Goal: Task Accomplishment & Management: Manage account settings

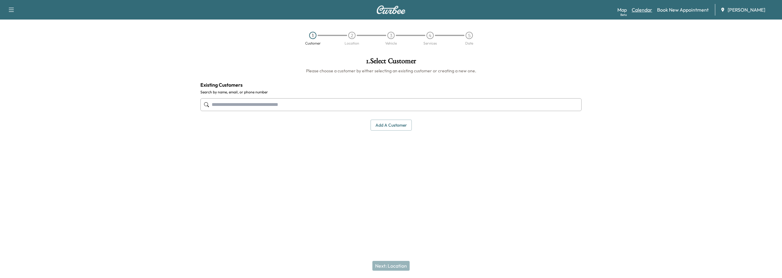
click at [643, 9] on link "Calendar" at bounding box center [642, 9] width 20 height 7
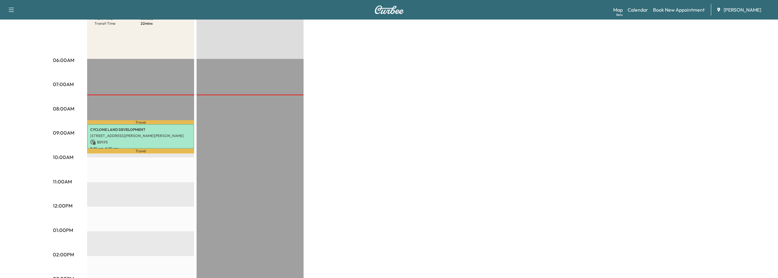
scroll to position [92, 0]
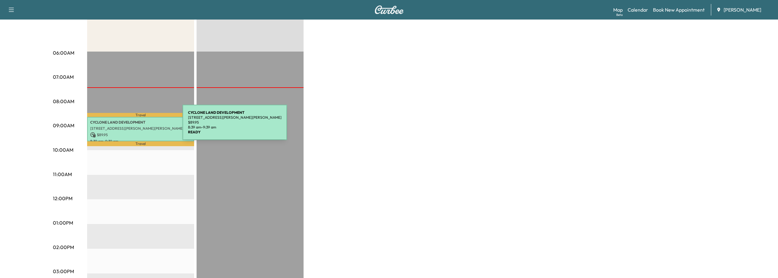
click at [137, 126] on p "[STREET_ADDRESS][PERSON_NAME][PERSON_NAME]" at bounding box center [140, 128] width 101 height 5
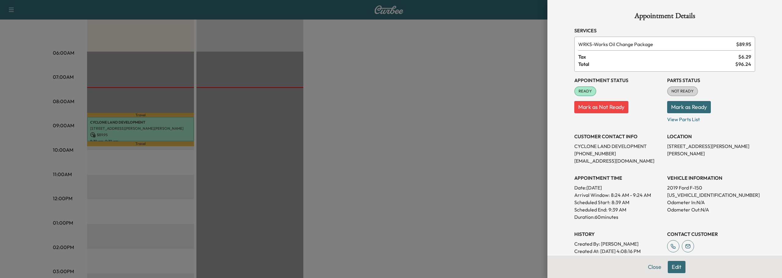
click at [686, 107] on button "Mark as Ready" at bounding box center [689, 107] width 44 height 12
click at [652, 267] on button "Close" at bounding box center [654, 267] width 21 height 12
